Goal: Find specific page/section: Find specific page/section

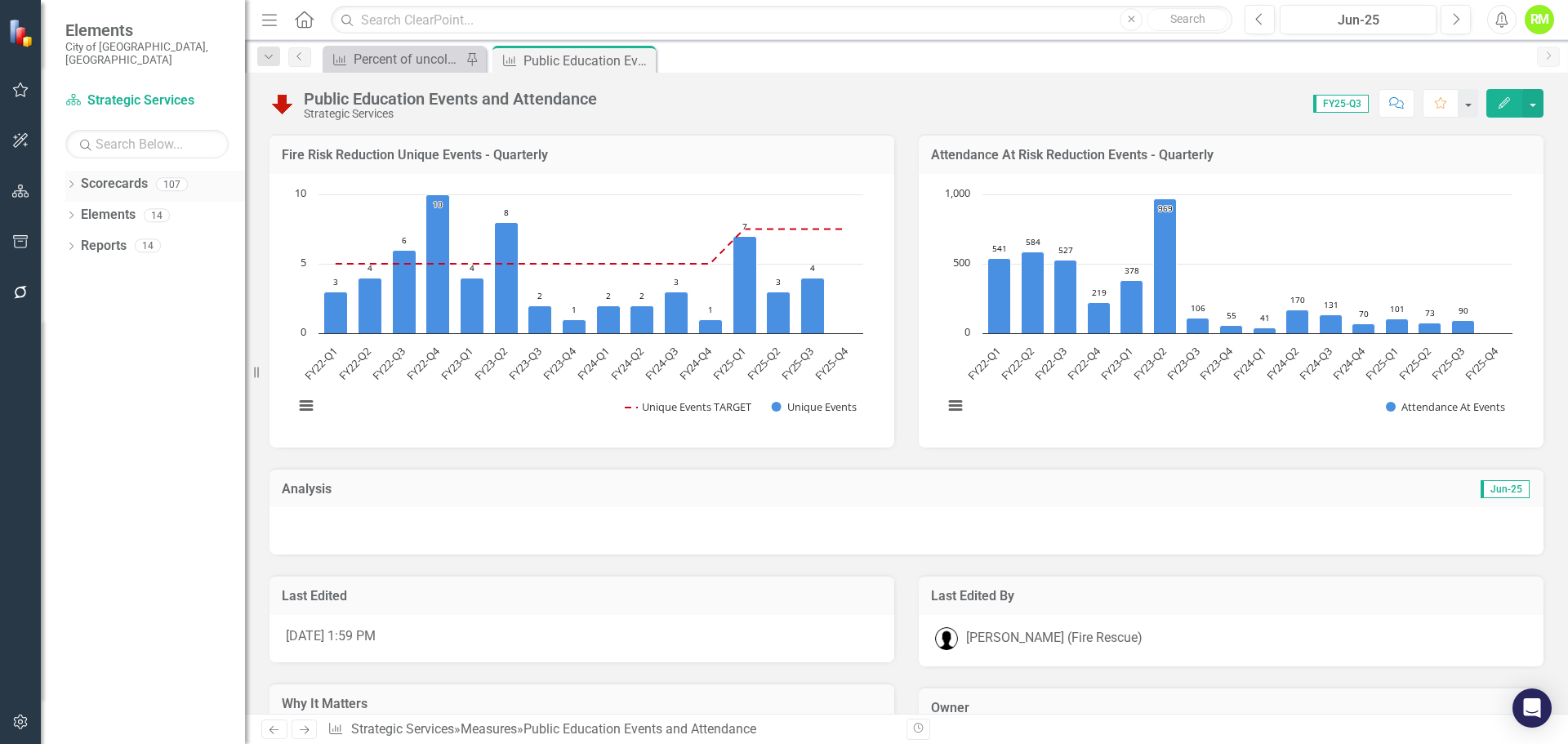
click at [65, 181] on icon "Dropdown" at bounding box center [71, 186] width 11 height 9
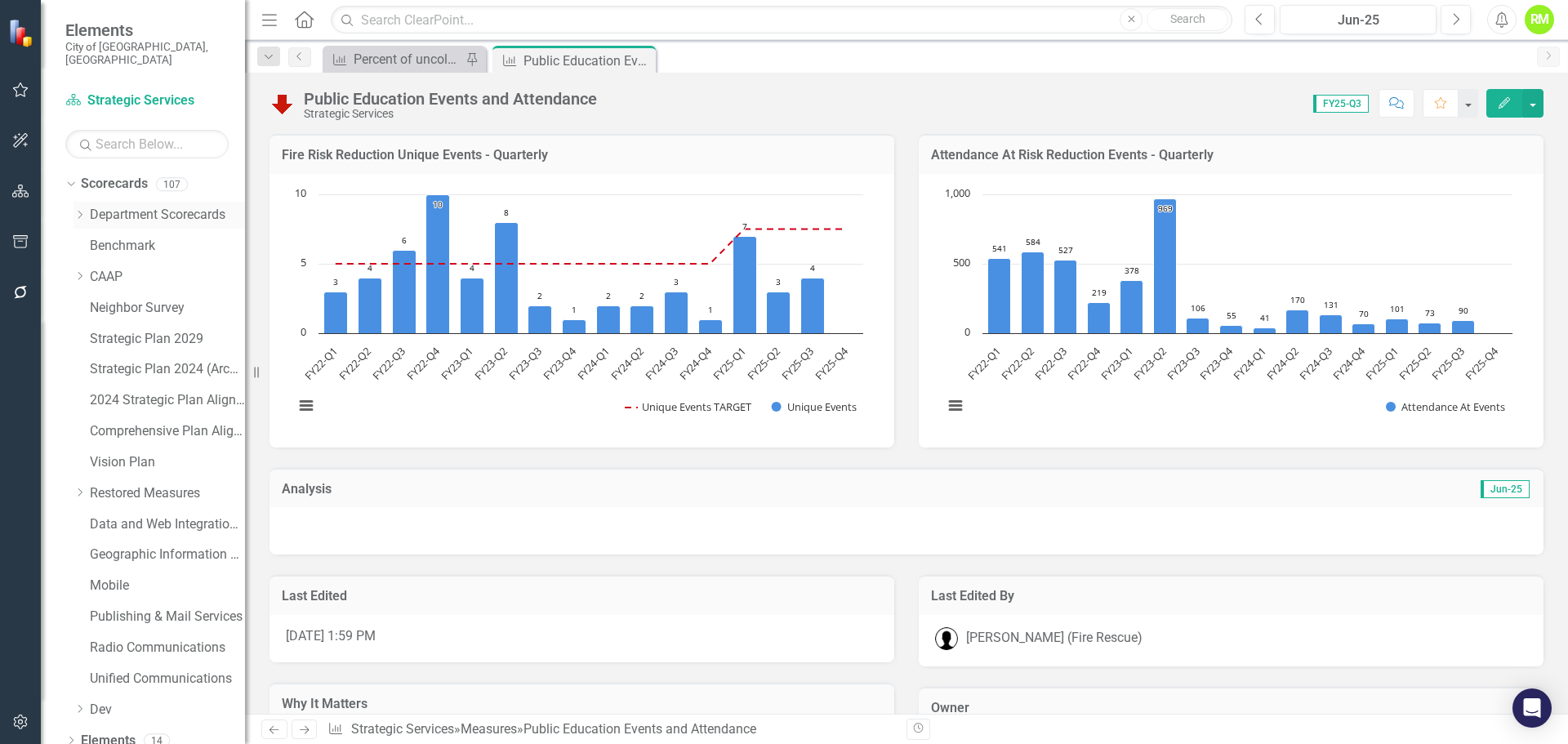
click at [76, 208] on div "Dropdown" at bounding box center [79, 215] width 12 height 14
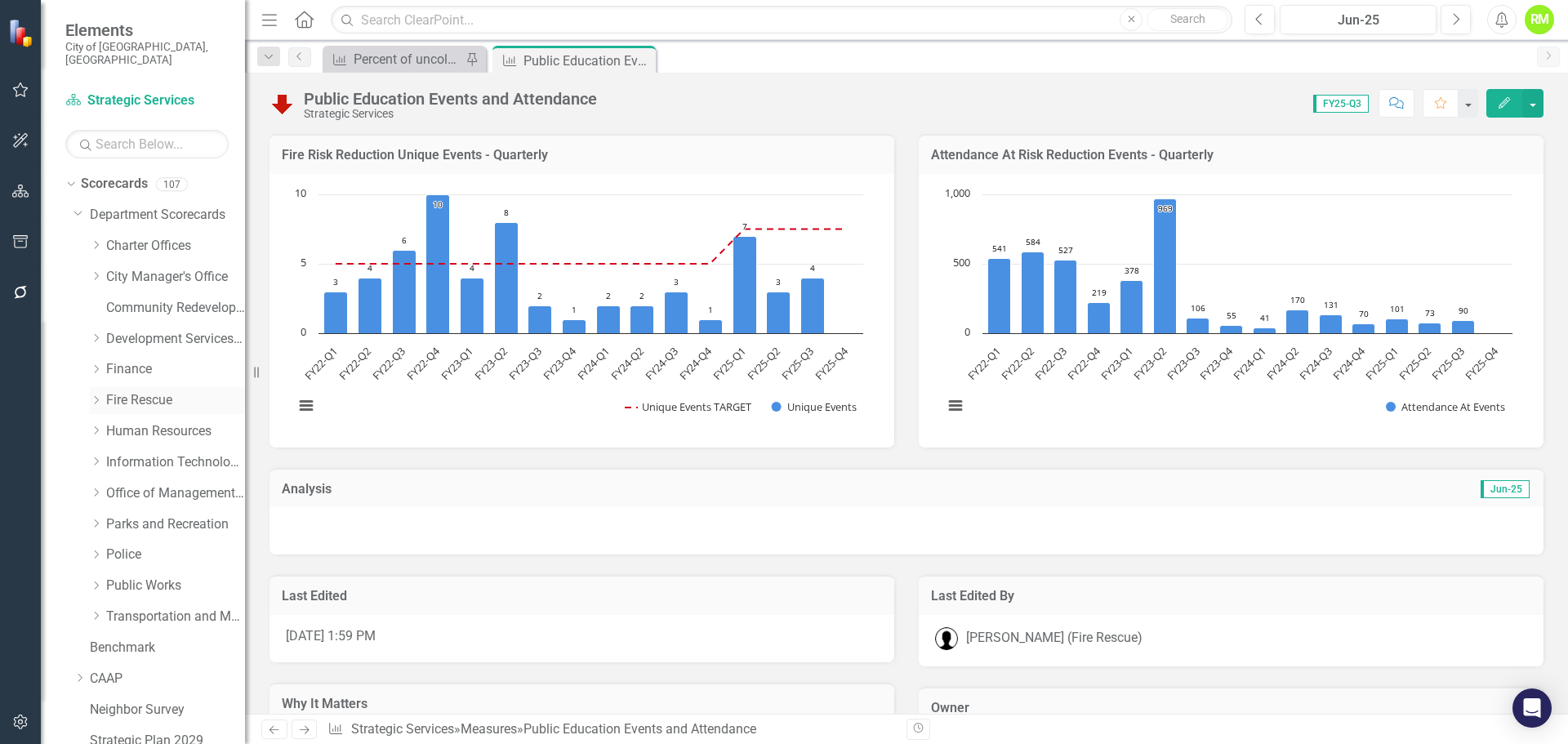
click at [96, 396] on icon at bounding box center [97, 400] width 4 height 8
click at [141, 391] on link "Fire Rescue" at bounding box center [175, 401] width 139 height 19
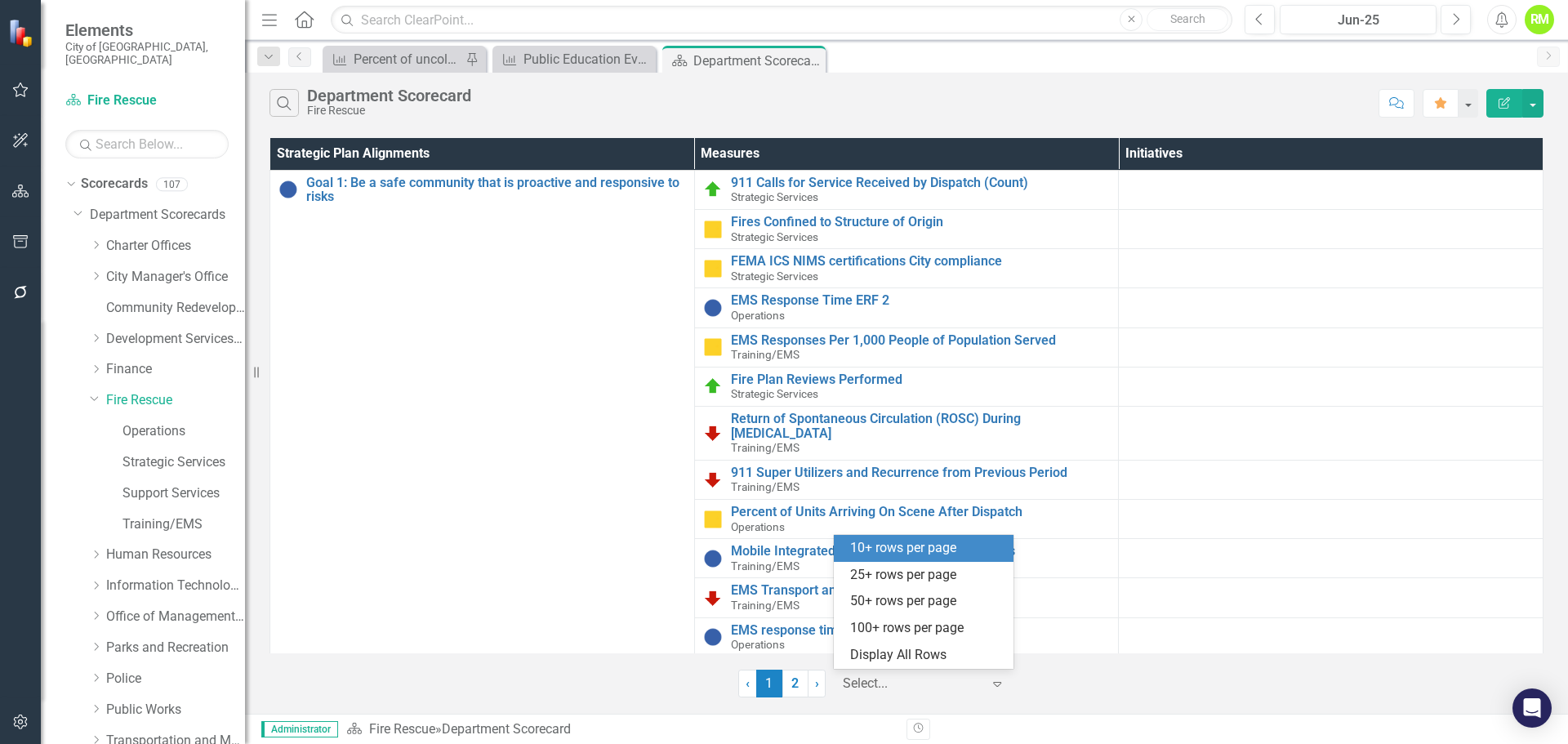
click at [885, 684] on div at bounding box center [912, 684] width 139 height 22
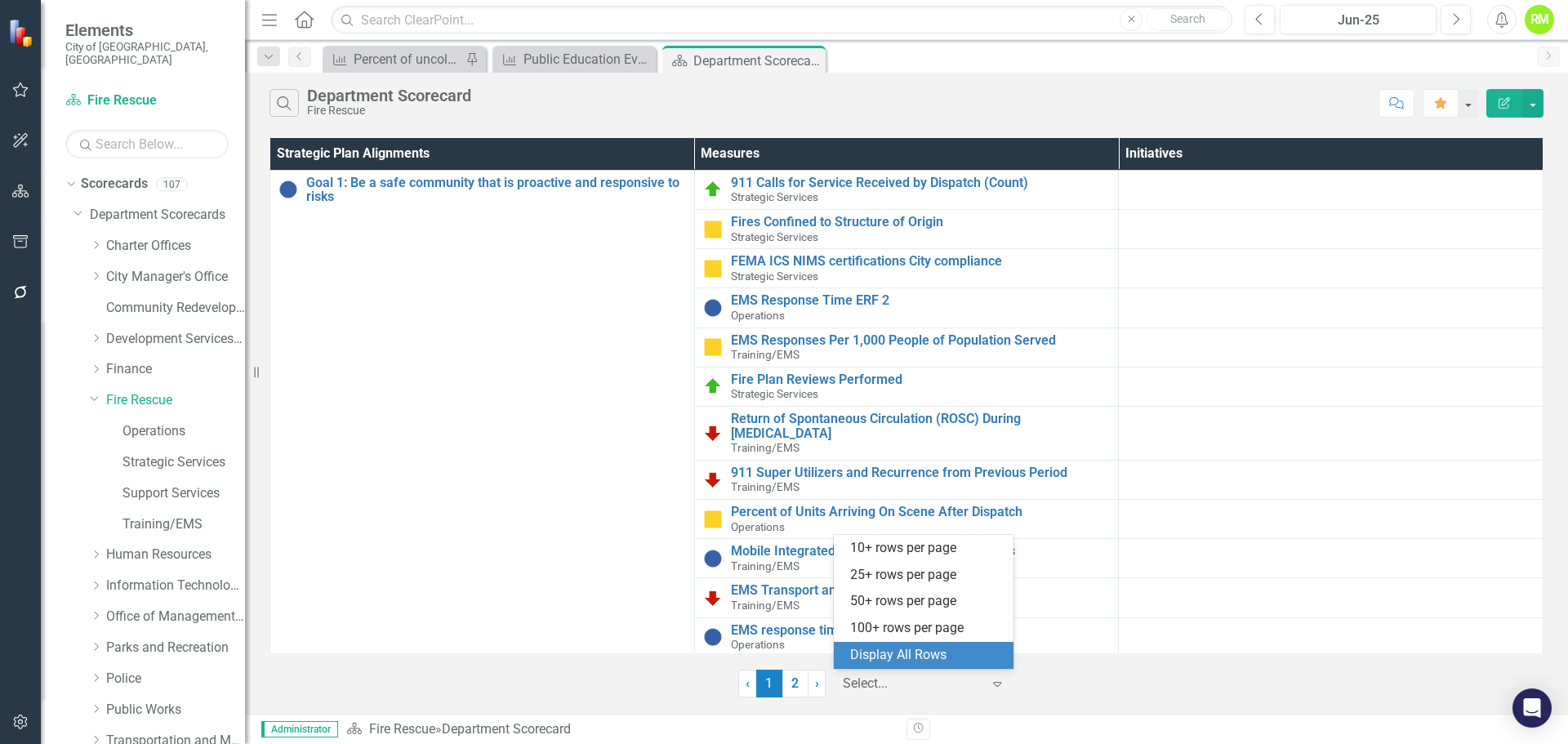
click at [889, 652] on div "Display All Rows" at bounding box center [927, 656] width 153 height 19
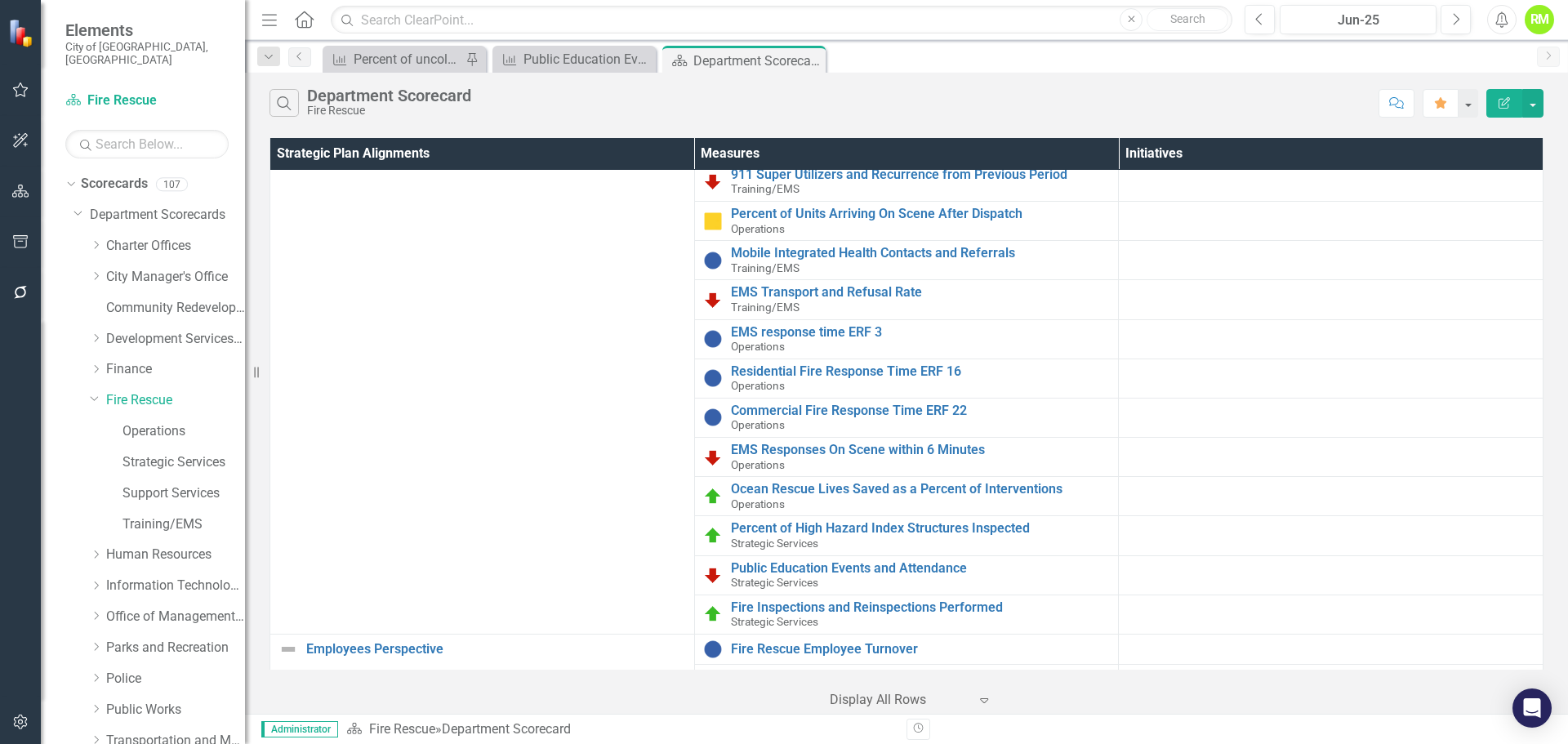
scroll to position [327, 0]
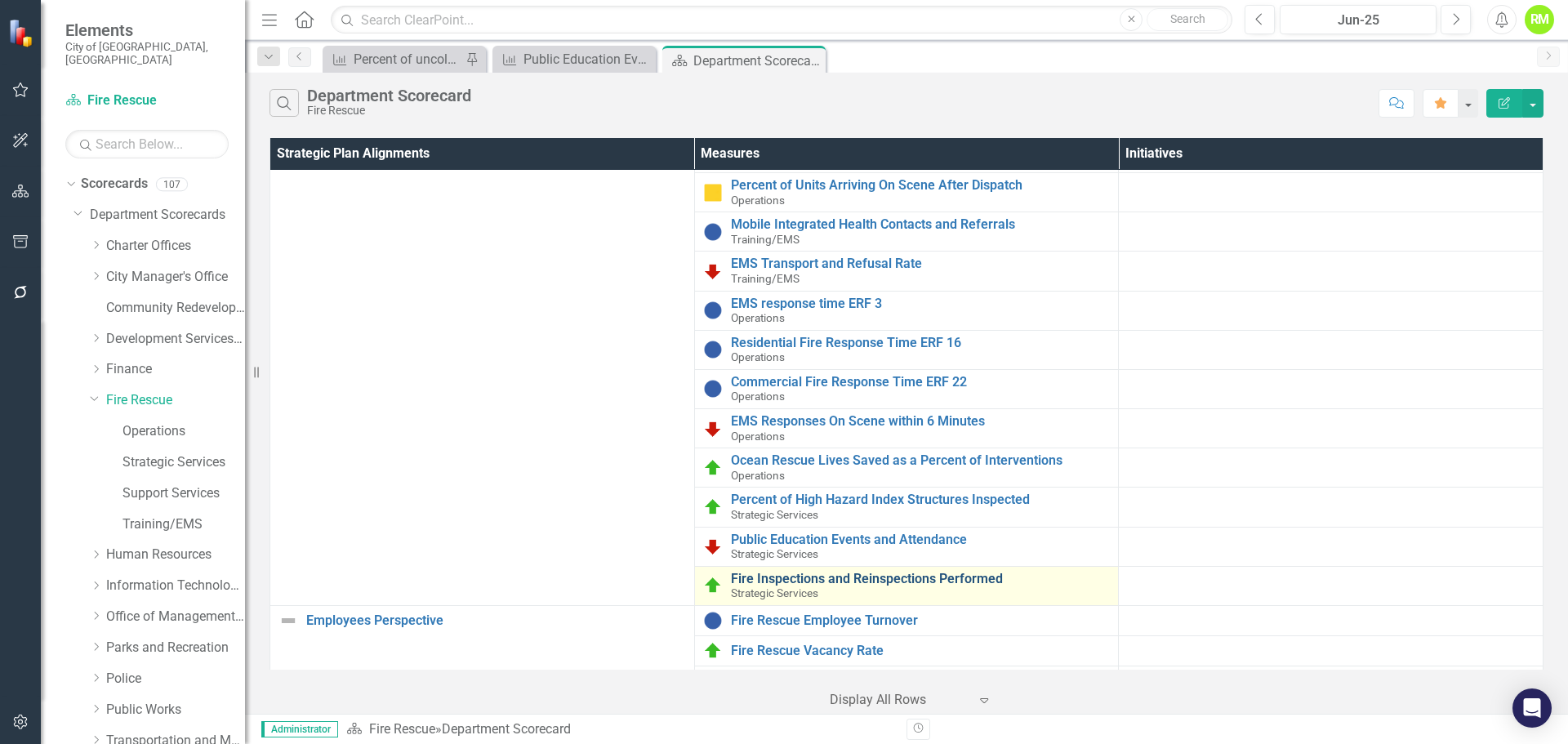
click at [834, 579] on link "Fire Inspections and Reinspections Performed" at bounding box center [921, 578] width 380 height 15
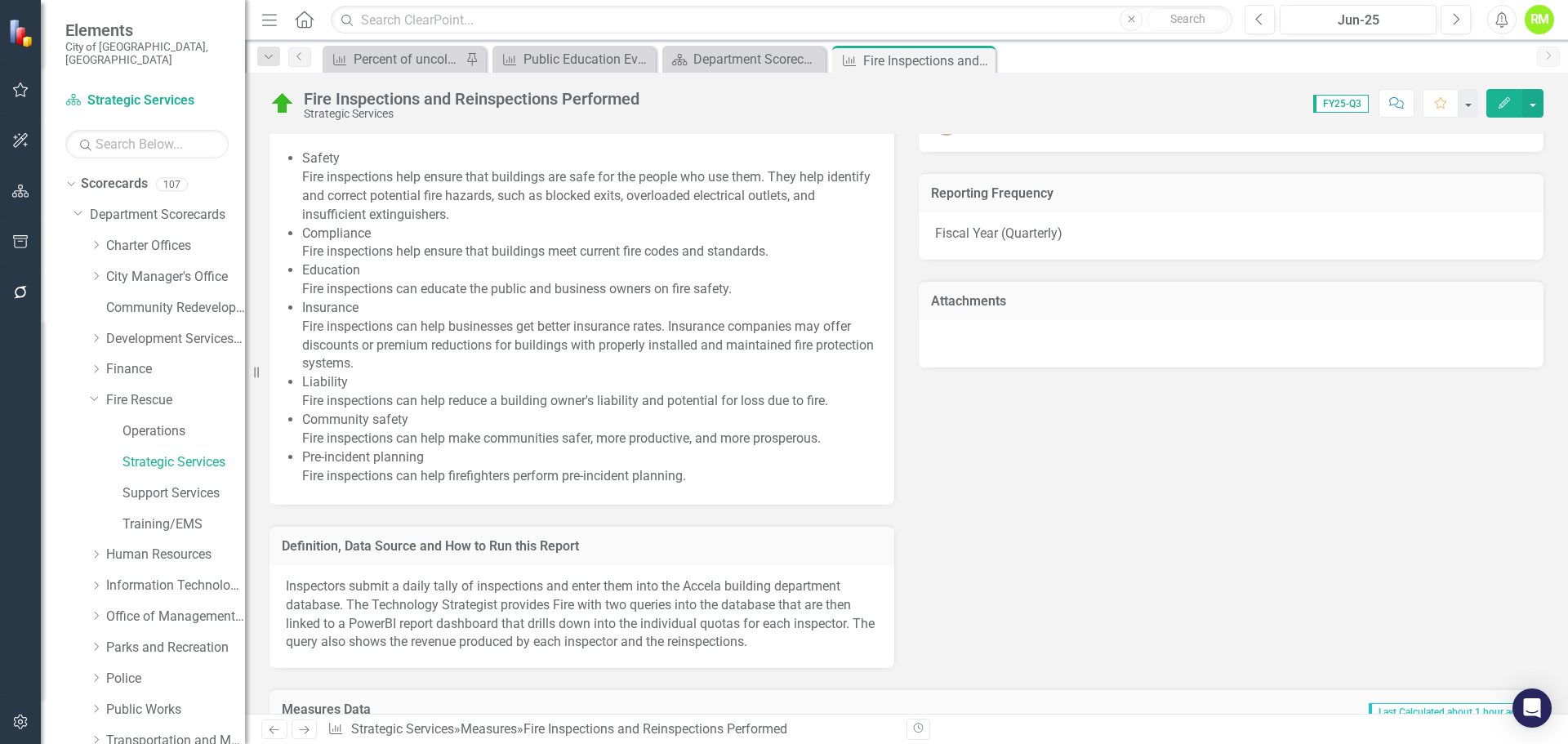
scroll to position [1240, 0]
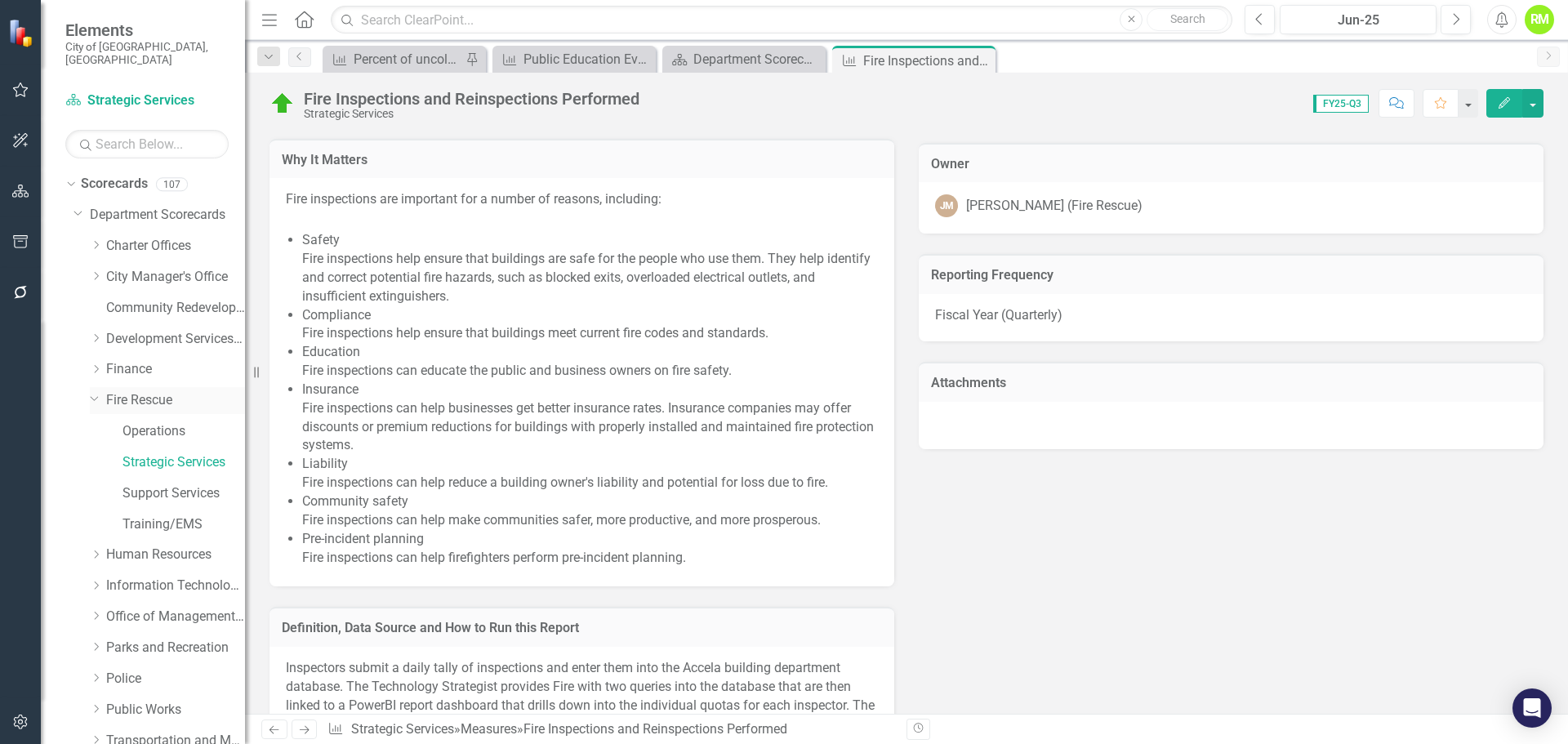
click at [156, 396] on link "Fire Rescue" at bounding box center [175, 401] width 139 height 19
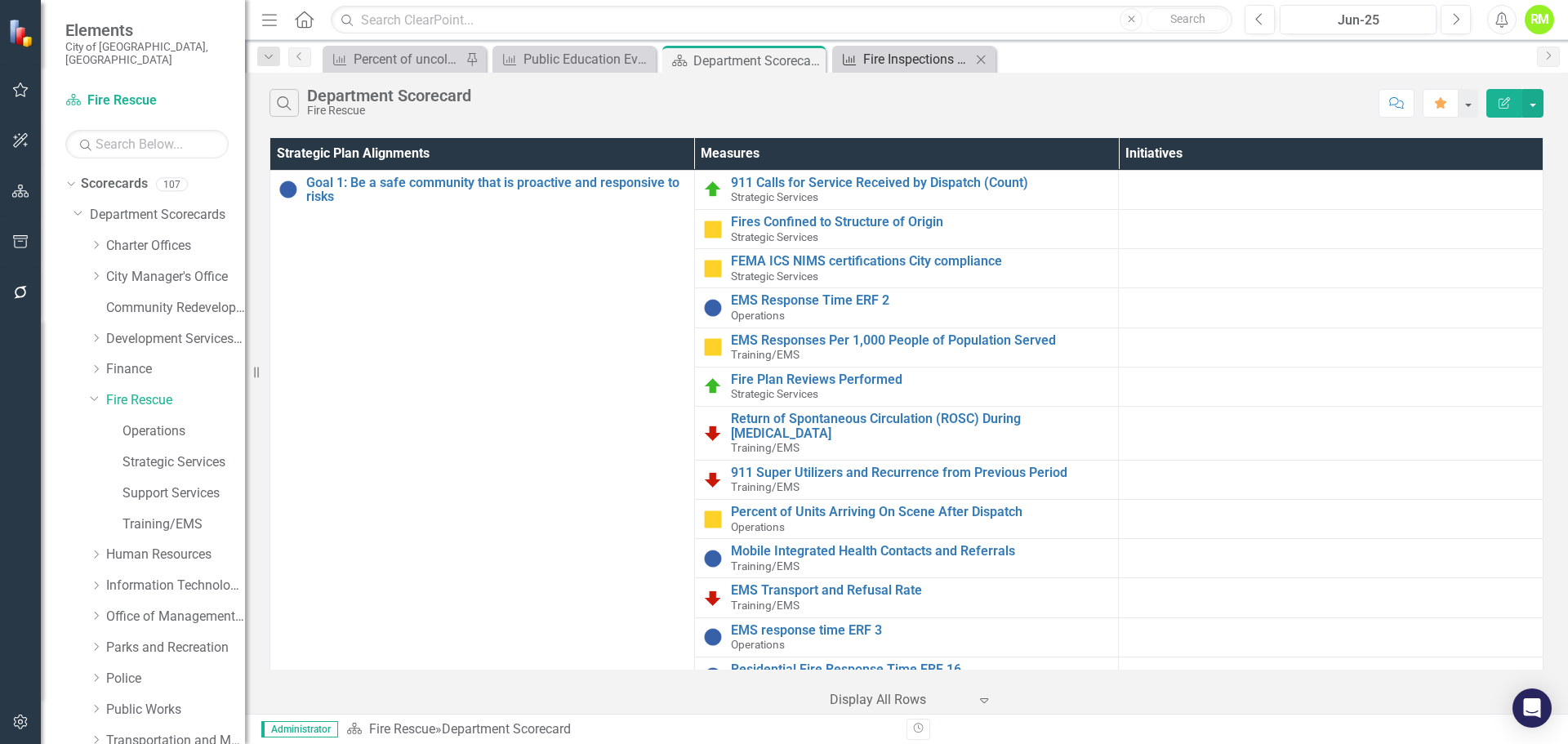
click at [916, 65] on div "Fire Inspections and Reinspections Performed" at bounding box center [917, 58] width 108 height 20
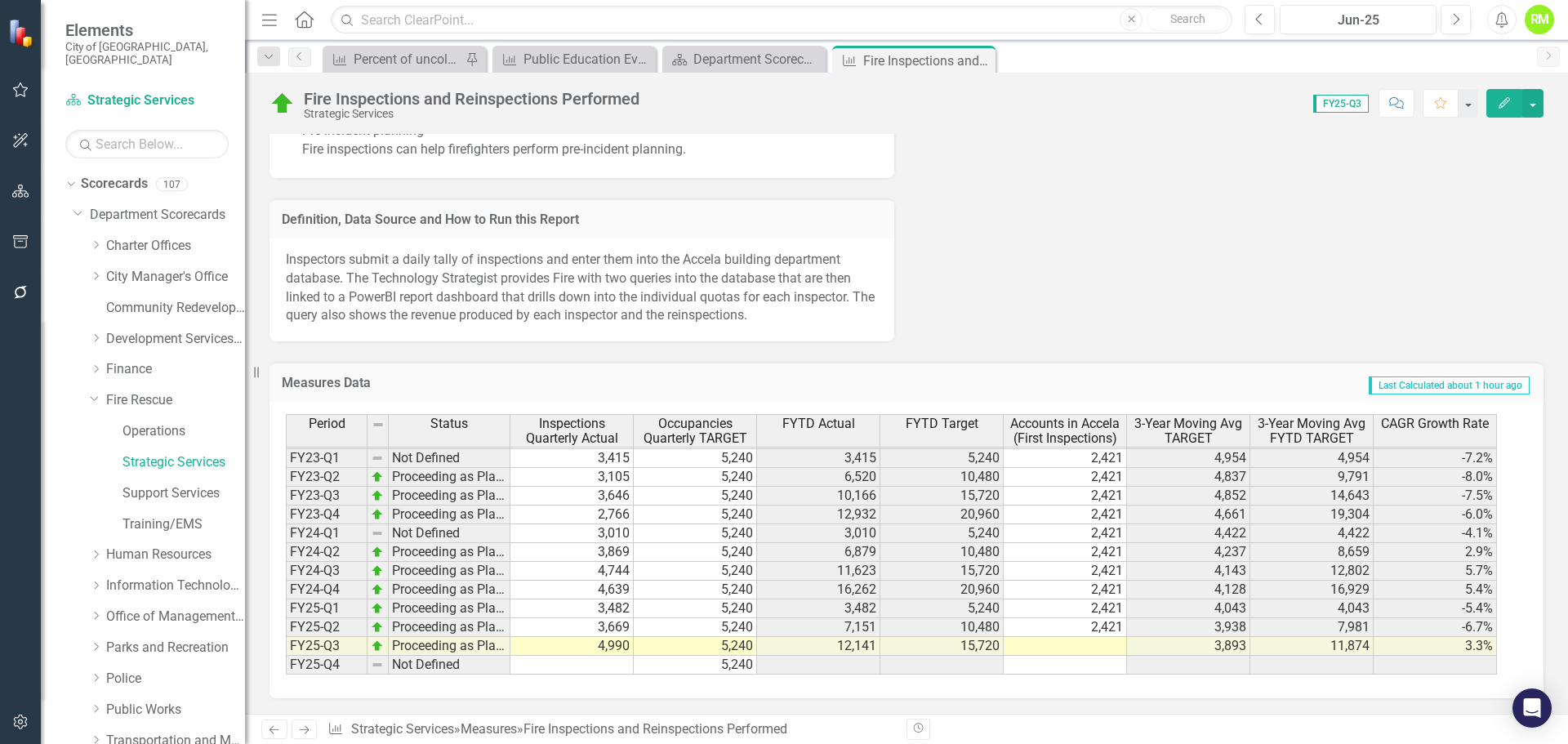
scroll to position [1649, 0]
